Goal: Task Accomplishment & Management: Manage account settings

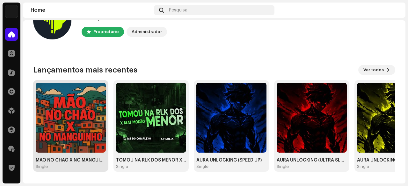
scroll to position [64, 0]
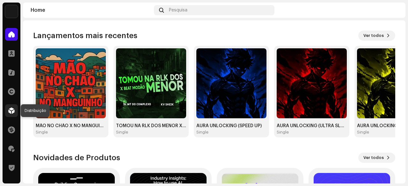
click at [14, 108] on span at bounding box center [11, 110] width 6 height 5
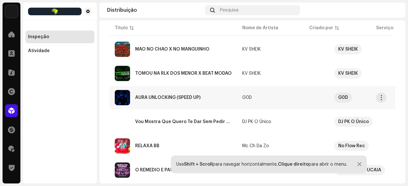
scroll to position [96, 0]
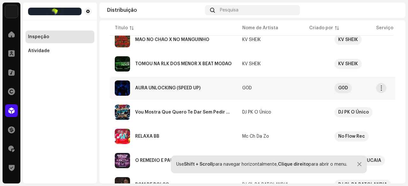
click at [173, 89] on div "AURA UNLOCKING (SPEED UP)" at bounding box center [167, 88] width 65 height 4
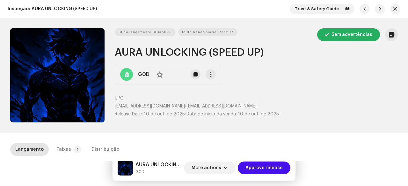
scroll to position [96, 0]
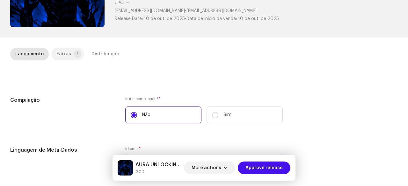
click at [67, 56] on div "Faixas" at bounding box center [63, 54] width 15 height 13
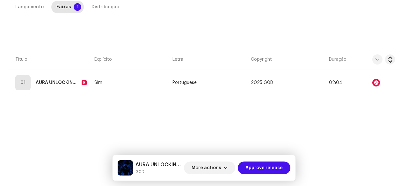
scroll to position [143, 0]
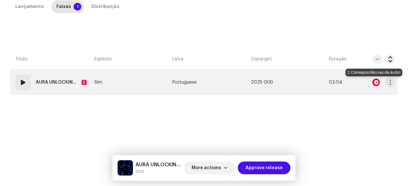
click at [372, 83] on div at bounding box center [376, 83] width 8 height 8
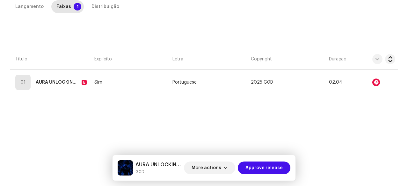
click at [96, 128] on div "Audio Recognition by Remix/Sample 2 All results require review/listening to avo…" at bounding box center [204, 93] width 408 height 186
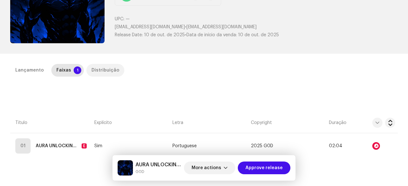
click at [99, 67] on div "Distribuição" at bounding box center [105, 70] width 28 height 13
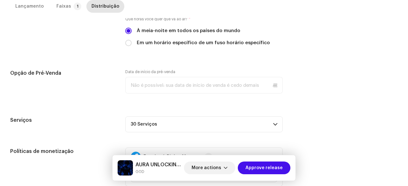
scroll to position [302, 0]
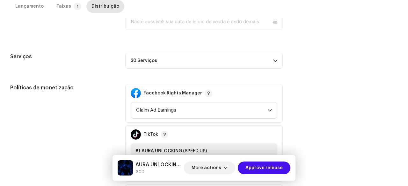
click at [147, 65] on p-accordion-header "30 Serviços" at bounding box center [203, 61] width 157 height 16
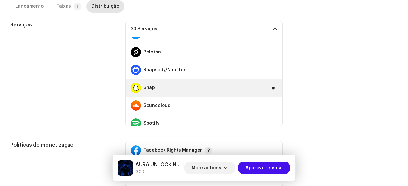
scroll to position [382, 0]
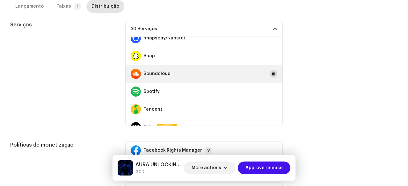
click at [271, 73] on span at bounding box center [273, 73] width 4 height 5
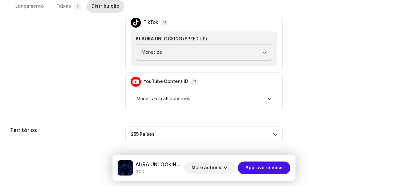
scroll to position [505, 0]
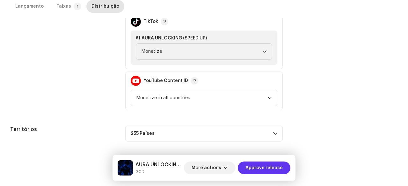
click at [270, 172] on span "Approve release" at bounding box center [263, 168] width 37 height 13
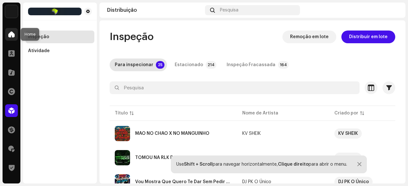
click at [14, 32] on span at bounding box center [11, 34] width 6 height 5
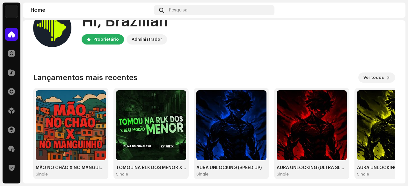
scroll to position [32, 0]
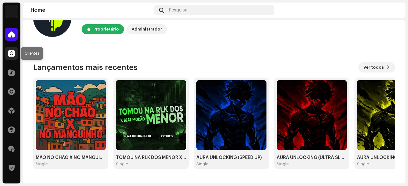
click at [7, 53] on div at bounding box center [11, 53] width 13 height 13
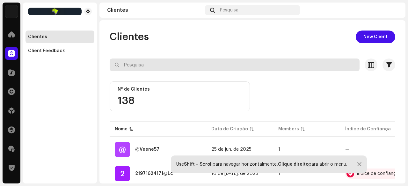
click at [143, 69] on input "text" at bounding box center [235, 65] width 250 height 13
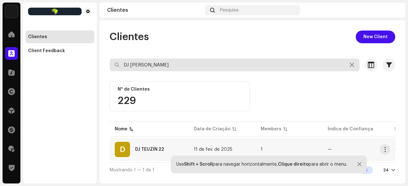
type input "DJ [PERSON_NAME]"
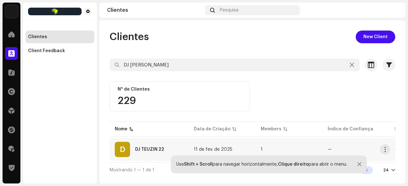
click at [152, 149] on div "DJ TEUZIN 22" at bounding box center [149, 150] width 29 height 4
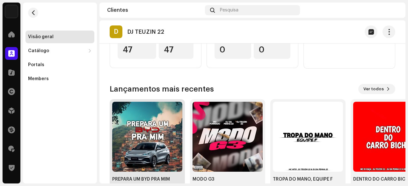
scroll to position [135, 0]
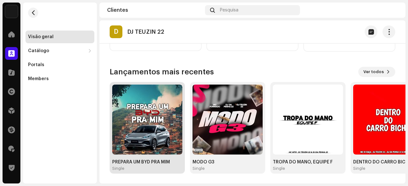
click at [138, 125] on img at bounding box center [147, 120] width 70 height 70
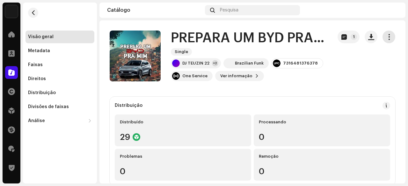
click at [386, 39] on span "button" at bounding box center [389, 36] width 6 height 5
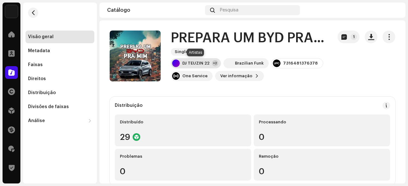
click at [196, 67] on div "DJ [PERSON_NAME] 22 +2" at bounding box center [196, 63] width 50 height 10
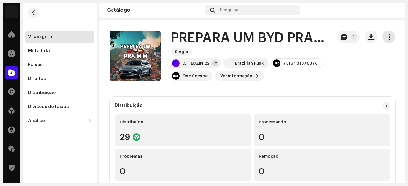
click at [389, 35] on button "button" at bounding box center [388, 37] width 13 height 13
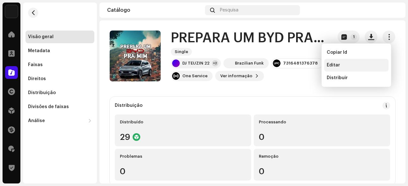
click at [336, 64] on span "Editar" at bounding box center [333, 65] width 13 height 5
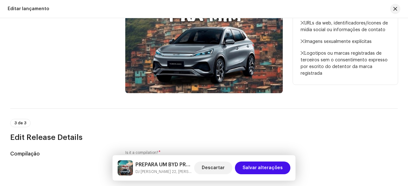
scroll to position [191, 0]
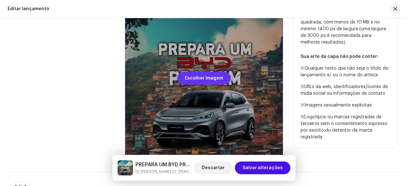
click at [201, 81] on span "Escolher Imagem" at bounding box center [204, 78] width 38 height 13
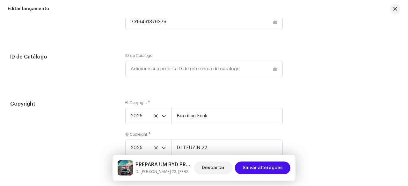
scroll to position [994, 0]
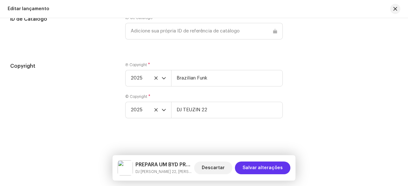
click at [257, 169] on span "Salvar alterações" at bounding box center [262, 168] width 40 height 13
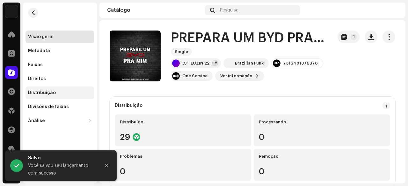
click at [50, 92] on div "Distribuição" at bounding box center [42, 92] width 28 height 5
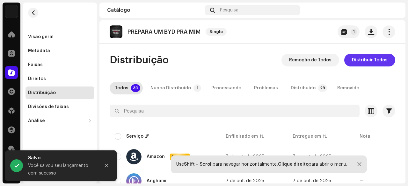
click at [364, 61] on span "Distribuir Todos" at bounding box center [370, 60] width 36 height 13
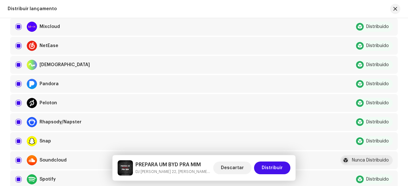
scroll to position [478, 0]
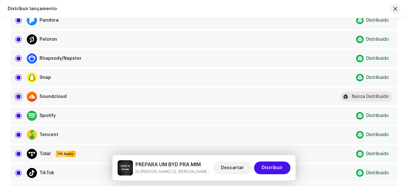
click at [18, 97] on input "checkbox" at bounding box center [18, 97] width 6 height 6
checkbox input "false"
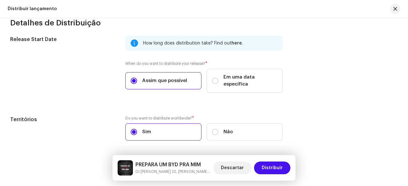
scroll to position [1098, 0]
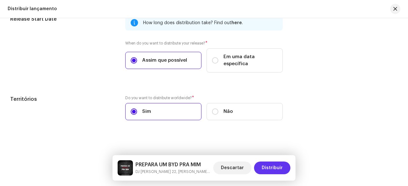
click at [274, 167] on span "Distribuir" at bounding box center [272, 168] width 21 height 13
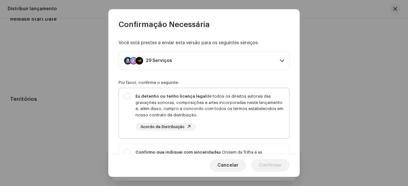
click at [189, 105] on div "Eu detenho ou tenho licença legal de todos os direitos autorais das gravações s…" at bounding box center [209, 105] width 148 height 25
checkbox input "true"
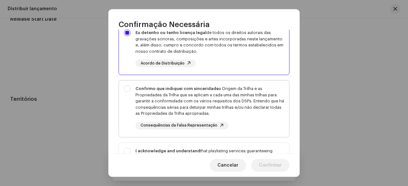
click at [154, 101] on div "Confirmo que indiquei com sinceridade a Origem da Trilha e as Propriedades da T…" at bounding box center [209, 101] width 148 height 31
checkbox input "true"
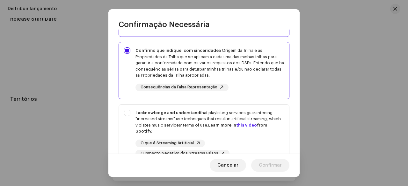
scroll to position [157, 0]
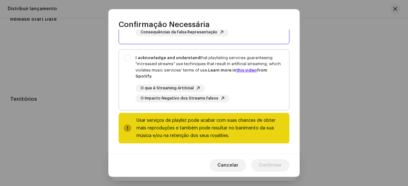
click at [137, 70] on div "I acknowledge and understand that playlisting services guaranteeing "increased …" at bounding box center [209, 67] width 148 height 25
checkbox input "true"
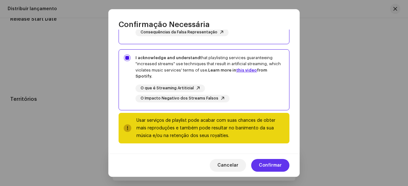
click at [280, 164] on span "Confirmar" at bounding box center [270, 165] width 23 height 13
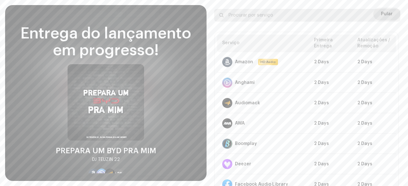
click at [380, 9] on input "text" at bounding box center [307, 15] width 186 height 13
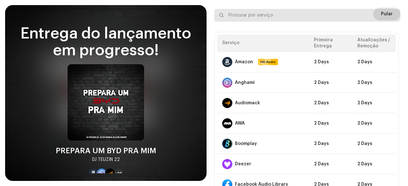
click at [384, 9] on input "text" at bounding box center [307, 15] width 186 height 13
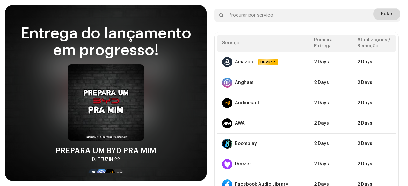
click at [389, 8] on span "Pular" at bounding box center [387, 14] width 12 height 13
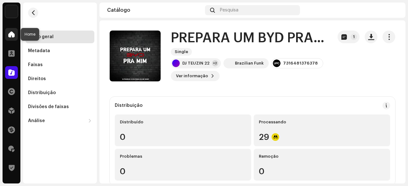
click at [12, 33] on span at bounding box center [11, 34] width 6 height 5
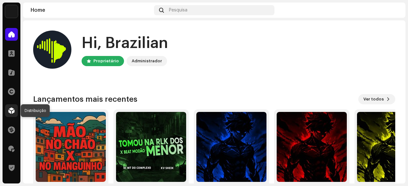
click at [12, 112] on span at bounding box center [11, 110] width 6 height 5
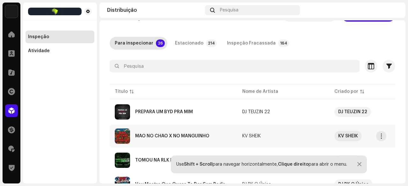
scroll to position [32, 0]
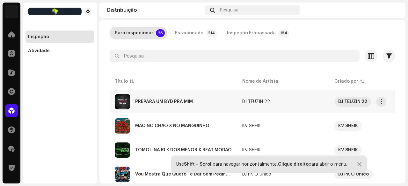
click at [171, 102] on div "PREPARA UM BYD PRA MIM" at bounding box center [164, 102] width 58 height 4
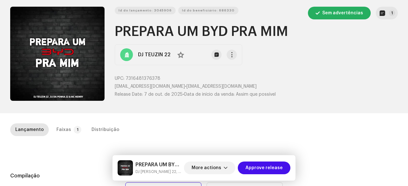
scroll to position [64, 0]
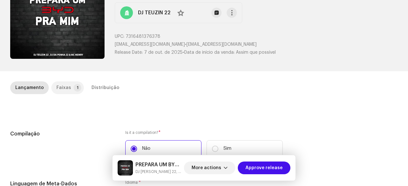
click at [74, 87] on p-badge "1" at bounding box center [78, 88] width 8 height 8
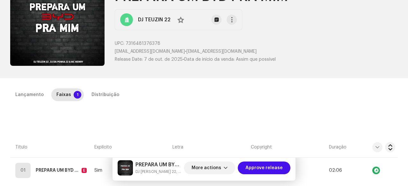
scroll to position [49, 0]
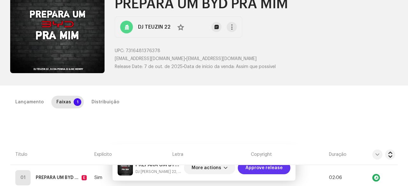
click at [259, 171] on span "Approve release" at bounding box center [263, 168] width 37 height 13
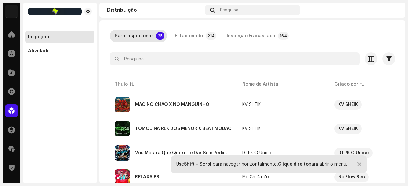
scroll to position [64, 0]
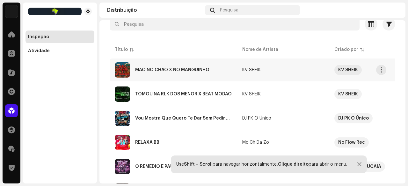
click at [184, 70] on div "MÃO NO CHÃO X NO MANGUINHO" at bounding box center [172, 70] width 74 height 4
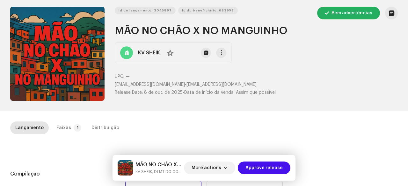
scroll to position [32, 0]
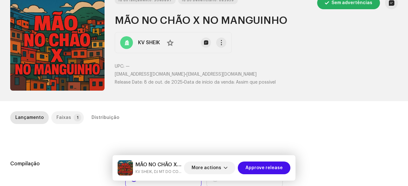
click at [66, 118] on div "Faixas" at bounding box center [63, 118] width 15 height 13
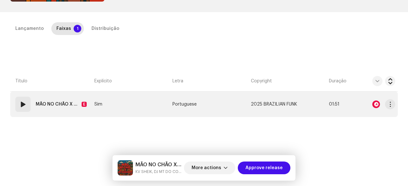
scroll to position [111, 0]
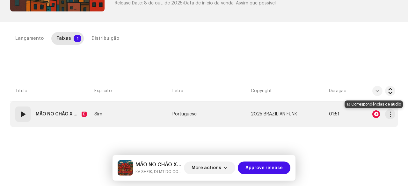
click at [372, 114] on div at bounding box center [376, 115] width 8 height 8
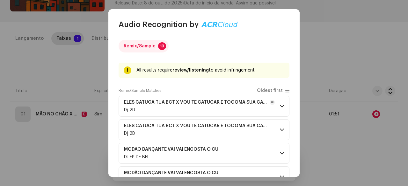
click at [170, 113] on p-accordion-header "ELES CATUCA TUA BCT X VOU TE CATUCAR E TOOOMA SUA CAVALONA E E SO CATUCADÃO Dj …" at bounding box center [204, 106] width 171 height 21
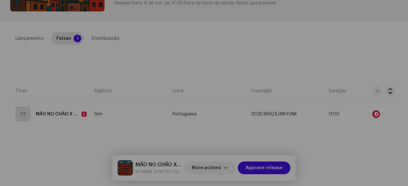
click at [60, 134] on div "Audio Recognition by Remix/Sample 13 All results require review/listening to av…" at bounding box center [204, 93] width 408 height 186
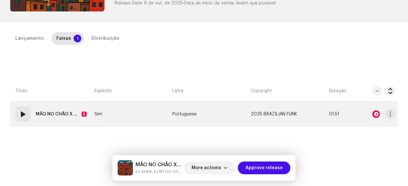
click at [27, 118] on div "01" at bounding box center [22, 114] width 15 height 15
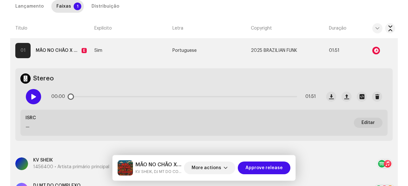
click at [30, 102] on div at bounding box center [33, 96] width 15 height 15
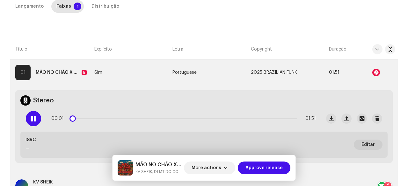
scroll to position [143, 0]
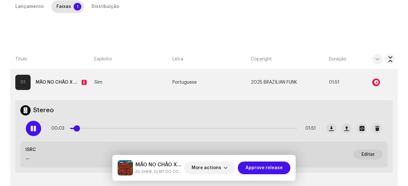
click at [76, 129] on span at bounding box center [77, 129] width 6 height 6
click at [372, 82] on div at bounding box center [376, 83] width 8 height 8
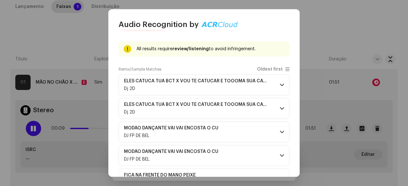
scroll to position [7, 0]
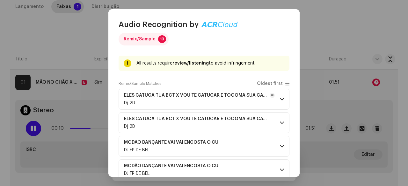
click at [233, 103] on div "Dj 2D" at bounding box center [199, 103] width 151 height 5
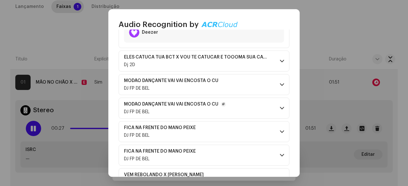
scroll to position [192, 0]
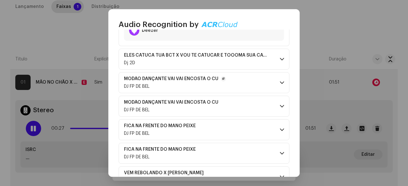
click at [185, 87] on div "DJ FP DE BEL" at bounding box center [175, 86] width 102 height 5
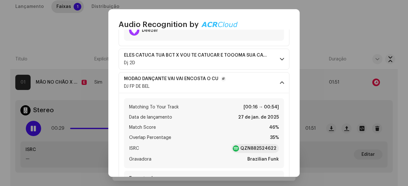
scroll to position [160, 0]
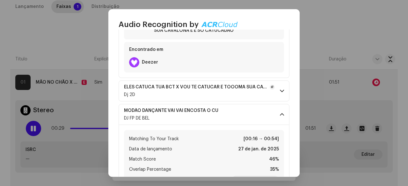
click at [271, 93] on div "Dj 2D" at bounding box center [199, 94] width 151 height 5
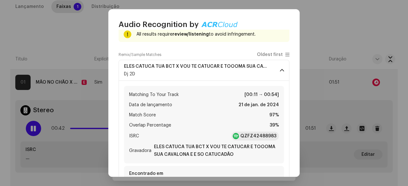
scroll to position [0, 0]
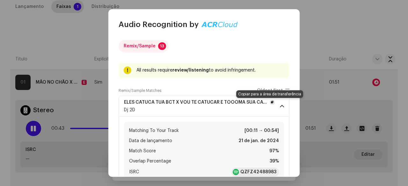
click at [271, 102] on span "button" at bounding box center [272, 102] width 3 height 5
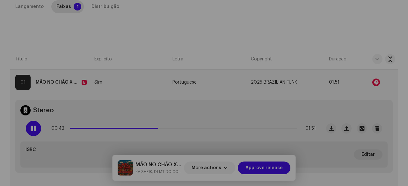
click at [25, 134] on div "Audio Recognition by Remix/Sample 13 All results require review/listening to av…" at bounding box center [204, 93] width 408 height 186
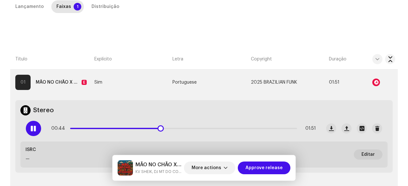
click at [37, 128] on div at bounding box center [33, 128] width 15 height 15
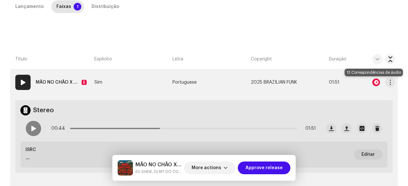
click at [374, 79] on div at bounding box center [376, 83] width 8 height 8
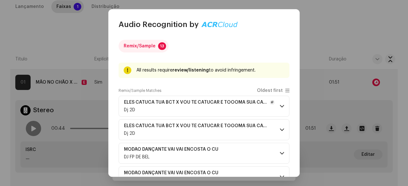
click at [183, 109] on div "Dj 2D" at bounding box center [199, 110] width 151 height 5
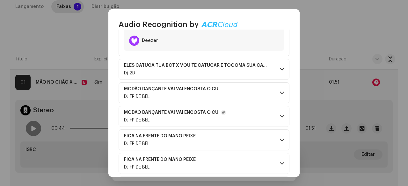
scroll to position [191, 0]
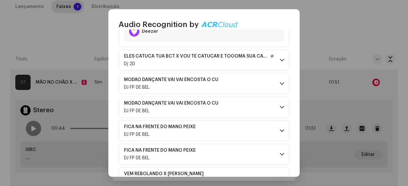
click at [188, 67] on p-accordion-header "ELES CATUCA TUA BCT X VOU TE CATUCAR E TOOOMA SUA CAVALONA E E SO CATUCADÃO Dj …" at bounding box center [204, 60] width 171 height 21
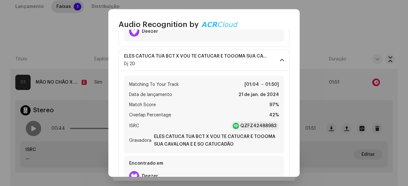
scroll to position [287, 0]
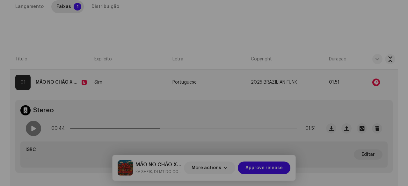
click at [36, 43] on div "Audio Recognition by Remix/Sample 13 All results require review/listening to av…" at bounding box center [204, 93] width 408 height 186
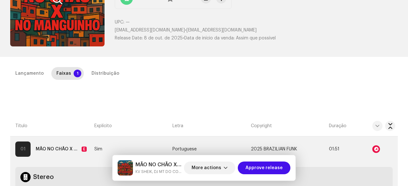
scroll to position [33, 0]
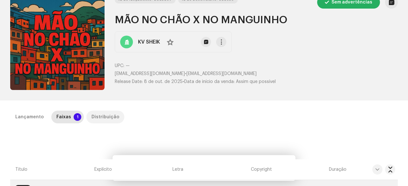
click at [100, 117] on div "Distribuição" at bounding box center [105, 117] width 28 height 13
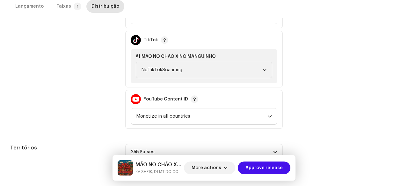
scroll to position [306, 0]
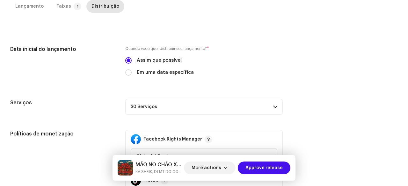
click at [149, 104] on p-accordion-header "30 Serviços" at bounding box center [203, 107] width 157 height 16
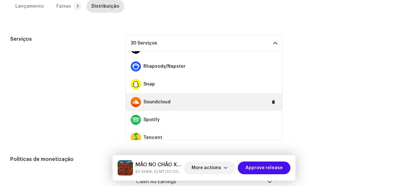
scroll to position [382, 0]
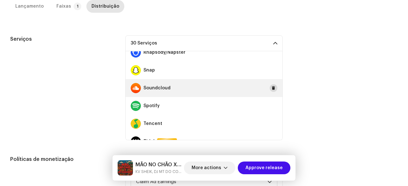
click at [270, 89] on button at bounding box center [274, 88] width 8 height 8
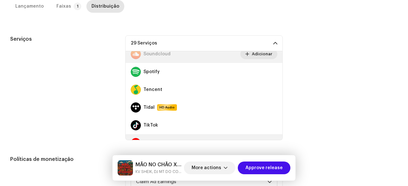
scroll to position [446, 0]
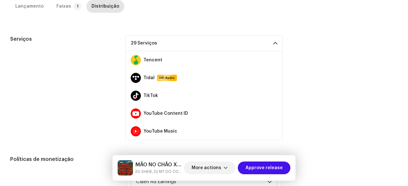
click at [80, 111] on div "Serviços" at bounding box center [62, 87] width 105 height 105
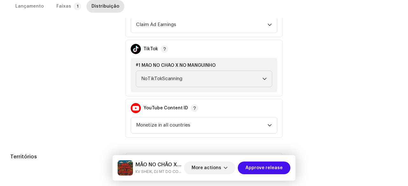
scroll to position [395, 0]
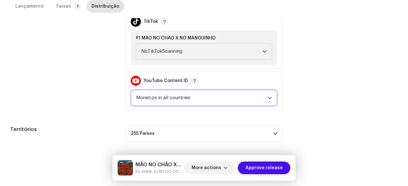
click at [207, 102] on span "Monetize in all countries" at bounding box center [201, 98] width 131 height 16
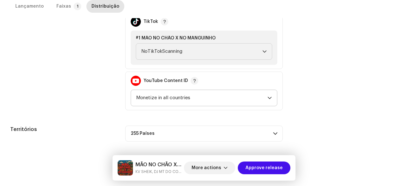
click at [175, 102] on span "Monetize in all countries" at bounding box center [201, 98] width 131 height 16
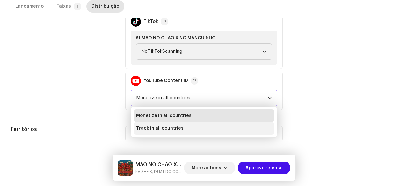
click at [148, 128] on span "Track in all countries" at bounding box center [159, 129] width 47 height 6
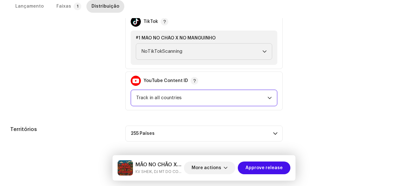
drag, startPoint x: 96, startPoint y: 118, endPoint x: 211, endPoint y: 118, distance: 115.0
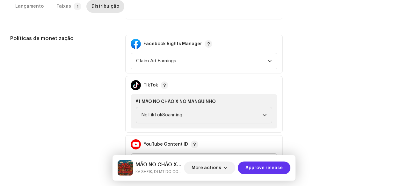
click at [263, 168] on span "Approve release" at bounding box center [263, 168] width 37 height 13
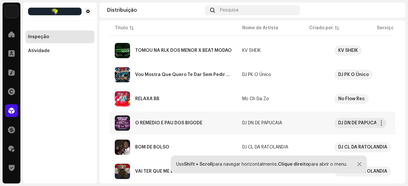
scroll to position [96, 0]
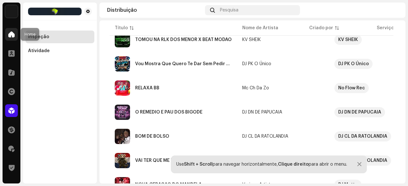
click at [10, 37] on span at bounding box center [11, 34] width 6 height 5
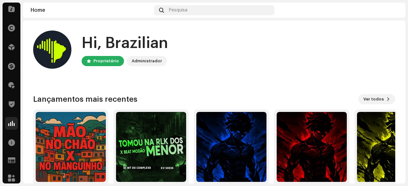
scroll to position [67, 0]
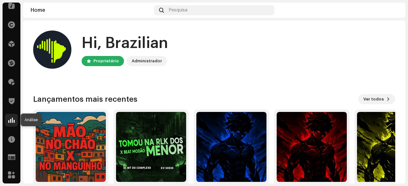
click at [14, 118] on span at bounding box center [11, 120] width 6 height 5
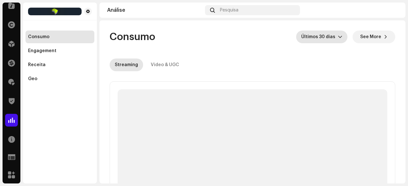
click at [309, 36] on span "Últimos 30 dias" at bounding box center [319, 37] width 37 height 13
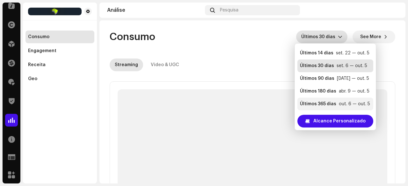
scroll to position [13, 0]
click at [333, 104] on div "Últimos 365 dias" at bounding box center [318, 103] width 36 height 6
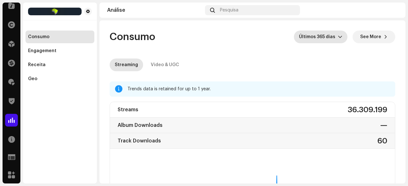
click at [339, 35] on icon "dropdown trigger" at bounding box center [340, 37] width 4 height 4
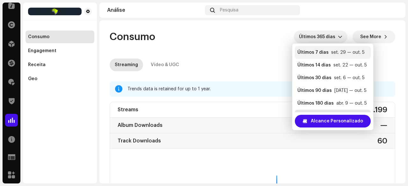
click at [327, 50] on div "Últimos 7 [PERSON_NAME] set. 29 — out. 5" at bounding box center [332, 52] width 71 height 6
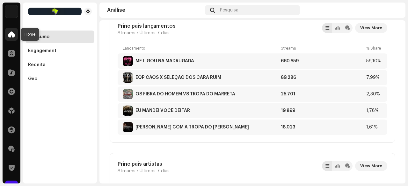
click at [12, 38] on div at bounding box center [11, 34] width 13 height 13
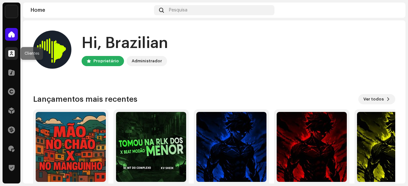
click at [11, 51] on span at bounding box center [11, 53] width 6 height 5
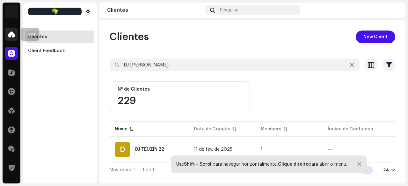
click at [8, 35] on span at bounding box center [11, 34] width 6 height 5
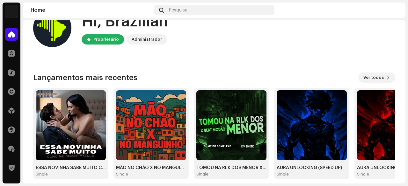
scroll to position [32, 0]
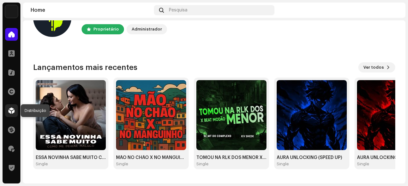
click at [11, 113] on span at bounding box center [11, 110] width 6 height 5
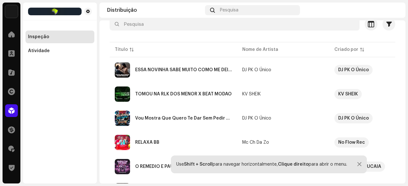
scroll to position [32, 0]
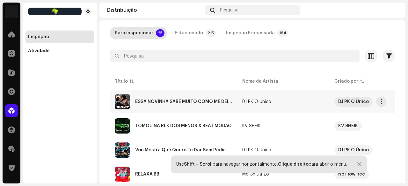
click at [167, 101] on div "ESSA NOVINHA SABE MUITO COMO ME DEIXAR MALUCO" at bounding box center [183, 102] width 97 height 4
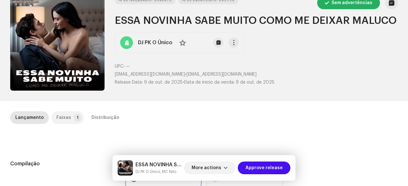
click at [63, 114] on div "Faixas" at bounding box center [63, 118] width 15 height 13
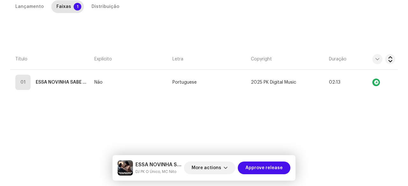
scroll to position [79, 0]
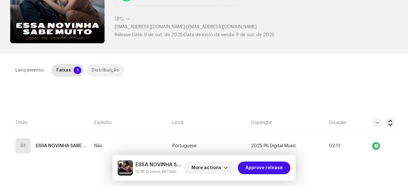
click at [92, 68] on div "Distribuição" at bounding box center [105, 70] width 28 height 13
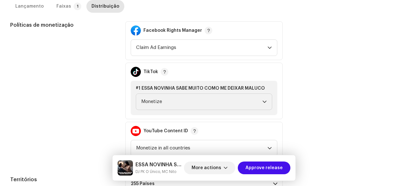
scroll to position [210, 0]
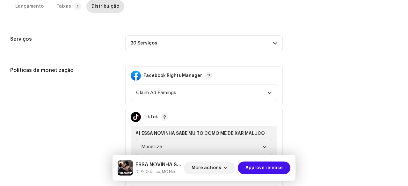
click at [145, 47] on p-accordion-header "30 Serviços" at bounding box center [203, 43] width 157 height 16
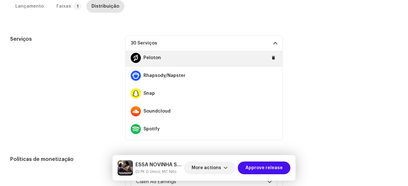
scroll to position [382, 0]
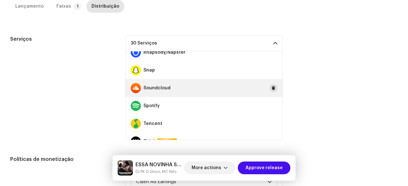
click at [271, 89] on span at bounding box center [273, 88] width 4 height 5
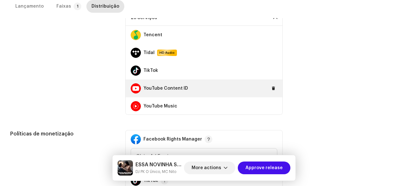
scroll to position [446, 0]
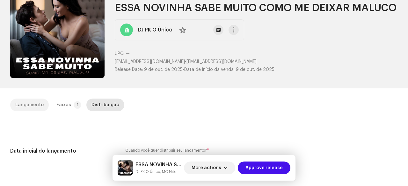
click at [36, 102] on div "Lançamento" at bounding box center [29, 105] width 28 height 13
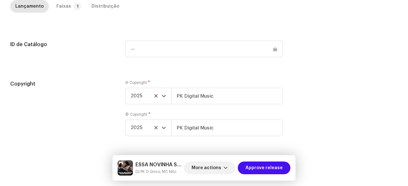
scroll to position [684, 0]
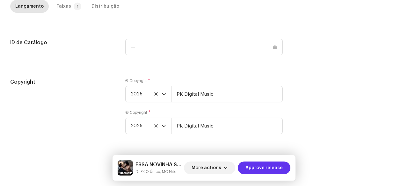
click at [265, 168] on span "Approve release" at bounding box center [263, 168] width 37 height 13
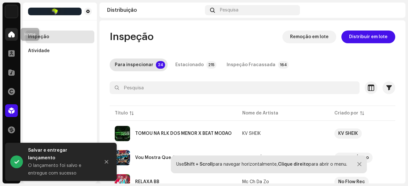
click at [13, 32] on span at bounding box center [11, 34] width 6 height 5
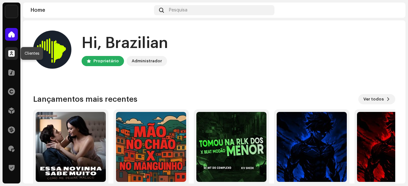
click at [10, 58] on div at bounding box center [11, 53] width 13 height 13
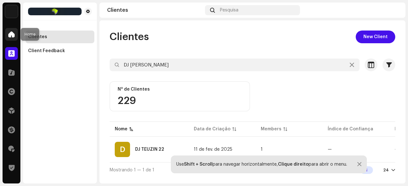
click at [13, 37] on span at bounding box center [11, 34] width 6 height 5
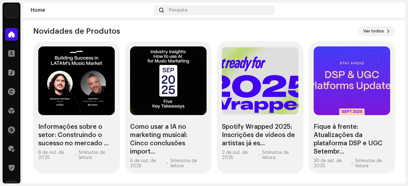
scroll to position [67, 0]
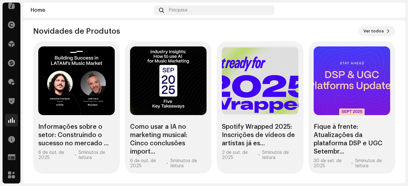
click at [11, 120] on span at bounding box center [11, 120] width 6 height 5
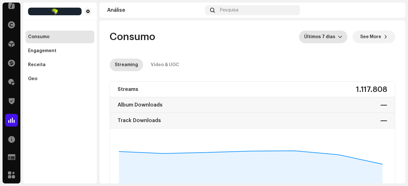
click at [338, 40] on div "dropdown trigger" at bounding box center [340, 37] width 4 height 13
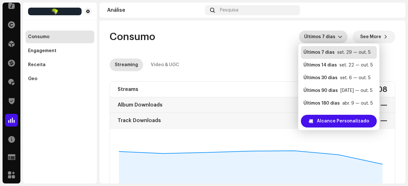
scroll to position [10, 0]
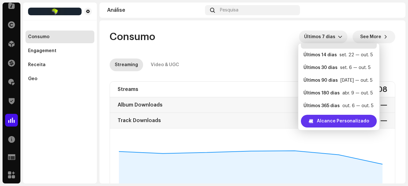
click at [335, 123] on span "Alcance Personalizado" at bounding box center [343, 121] width 52 height 13
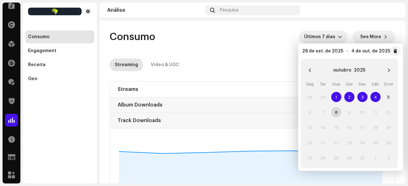
click at [333, 97] on span "1" at bounding box center [336, 97] width 10 height 10
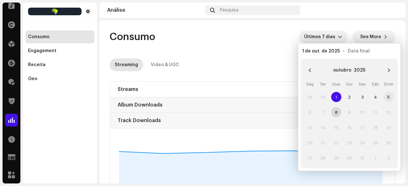
click at [389, 96] on span "5" at bounding box center [388, 97] width 10 height 10
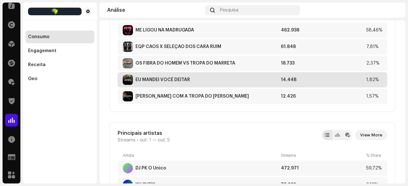
scroll to position [382, 0]
